Goal: Navigation & Orientation: Find specific page/section

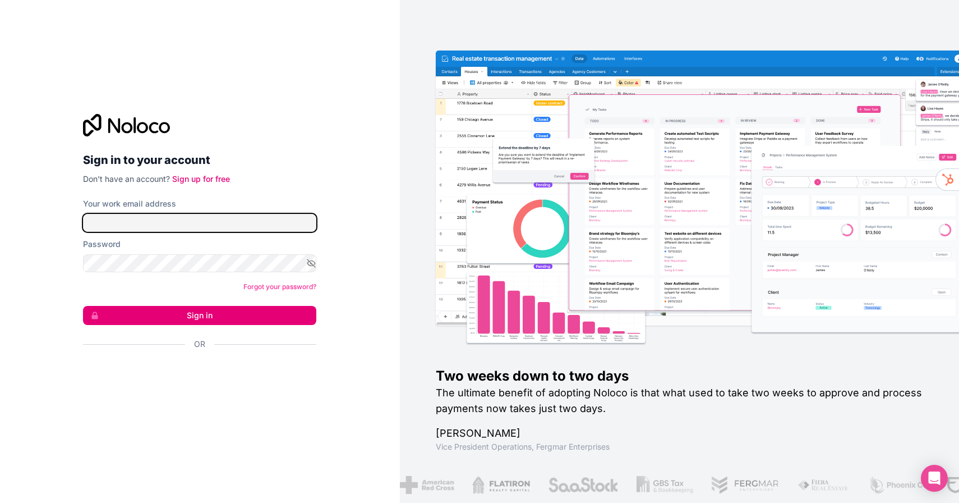
click at [245, 227] on input "Your work email address" at bounding box center [199, 223] width 233 height 18
click at [0, 502] on com-1password-button at bounding box center [0, 503] width 0 height 0
type input "**********"
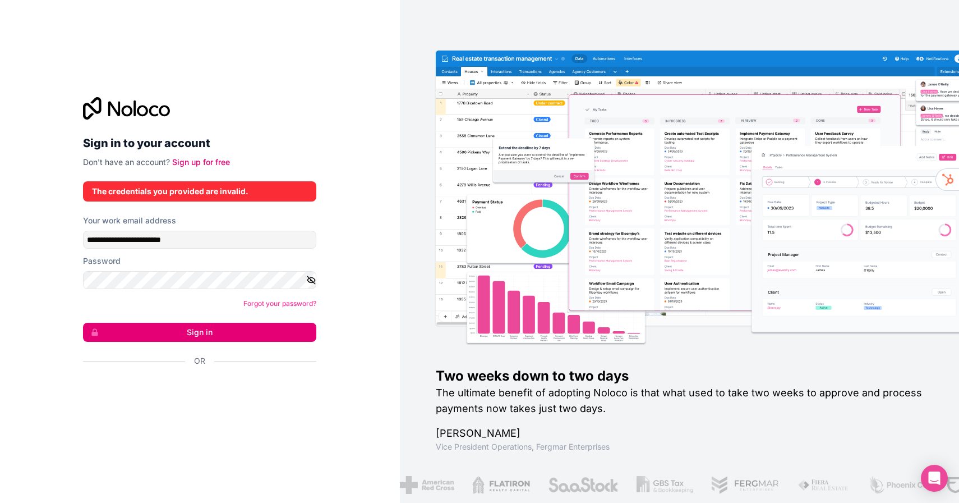
click at [312, 277] on icon "button" at bounding box center [312, 279] width 8 height 5
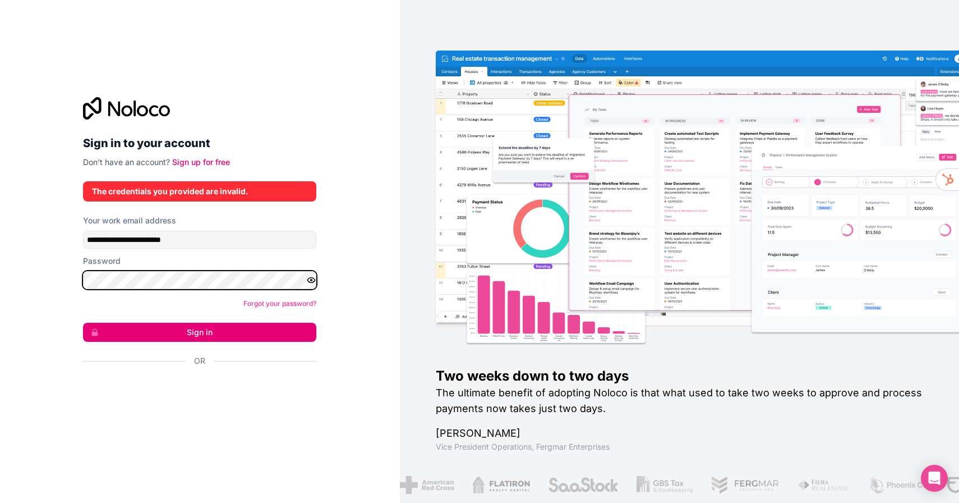
click at [83, 323] on button "Sign in" at bounding box center [199, 332] width 233 height 19
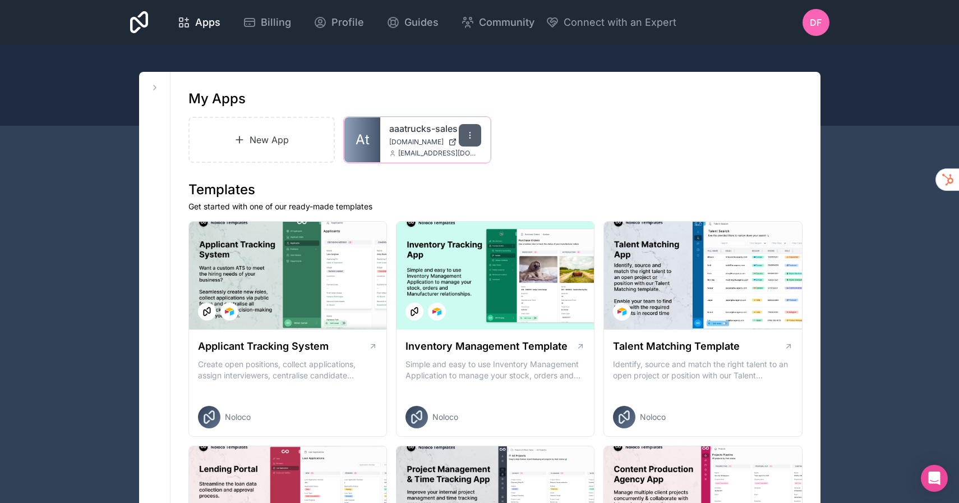
click at [477, 134] on div at bounding box center [470, 135] width 22 height 22
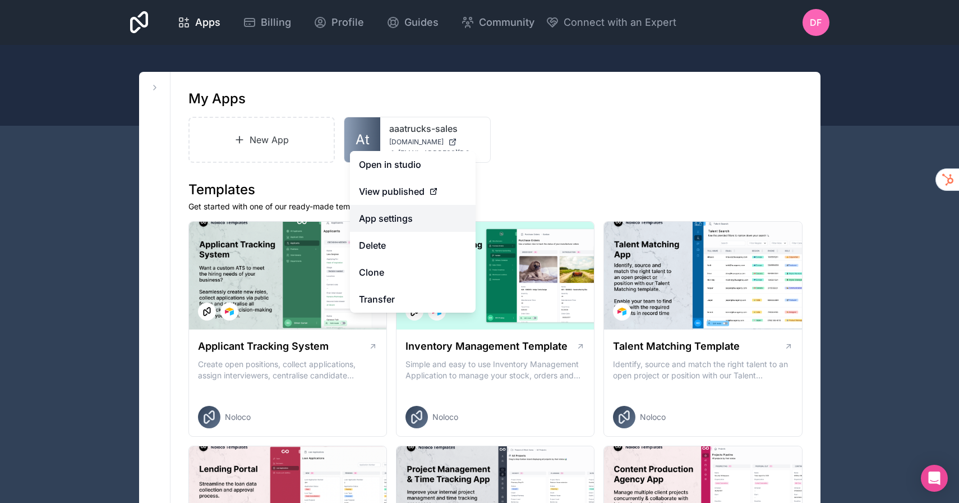
click at [390, 219] on link "App settings" at bounding box center [413, 218] width 126 height 27
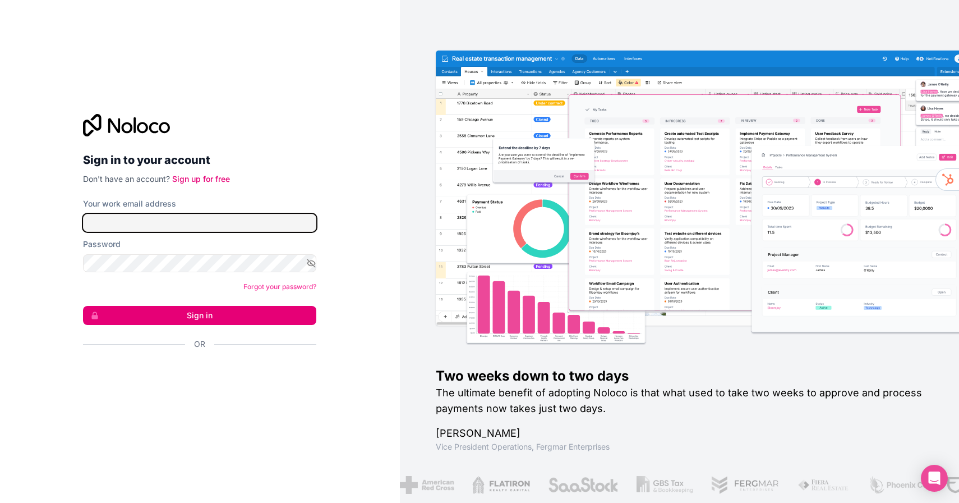
click at [213, 218] on input "Your work email address" at bounding box center [199, 223] width 233 height 18
type input "**********"
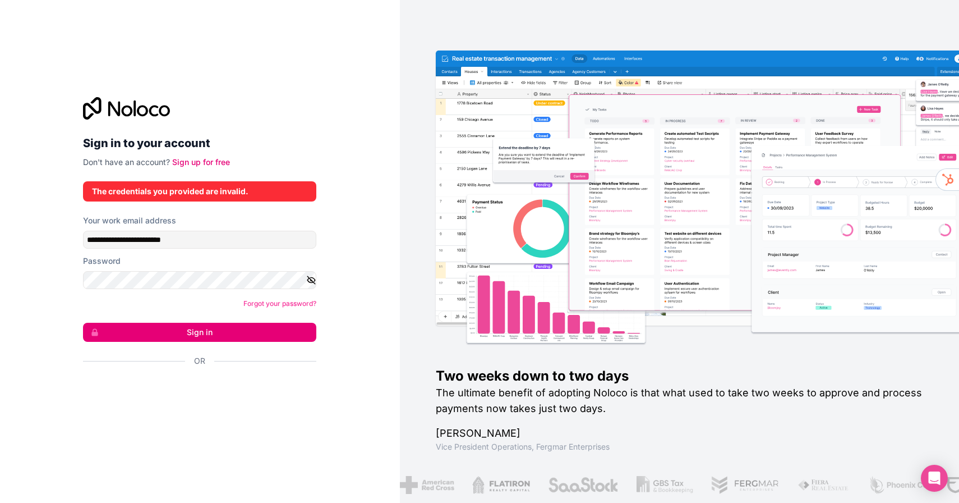
click at [314, 281] on icon "button" at bounding box center [311, 280] width 10 height 10
click at [220, 327] on button "Sign in" at bounding box center [199, 332] width 233 height 19
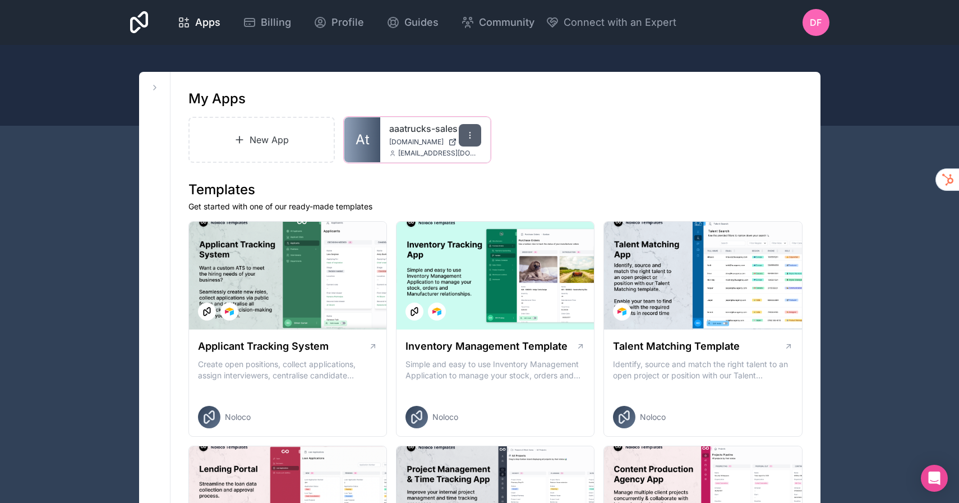
click at [469, 132] on icon at bounding box center [470, 135] width 9 height 9
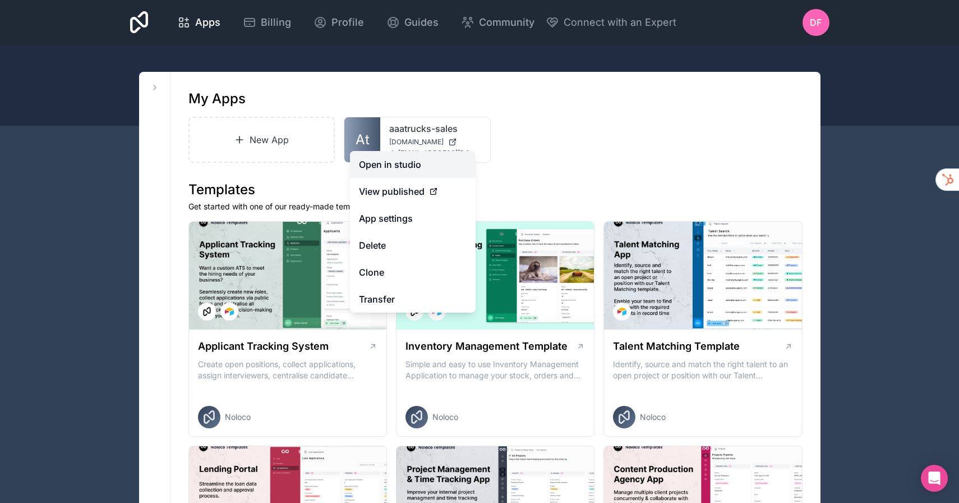
click at [412, 160] on link "Open in studio" at bounding box center [413, 164] width 126 height 27
